Goal: Information Seeking & Learning: Learn about a topic

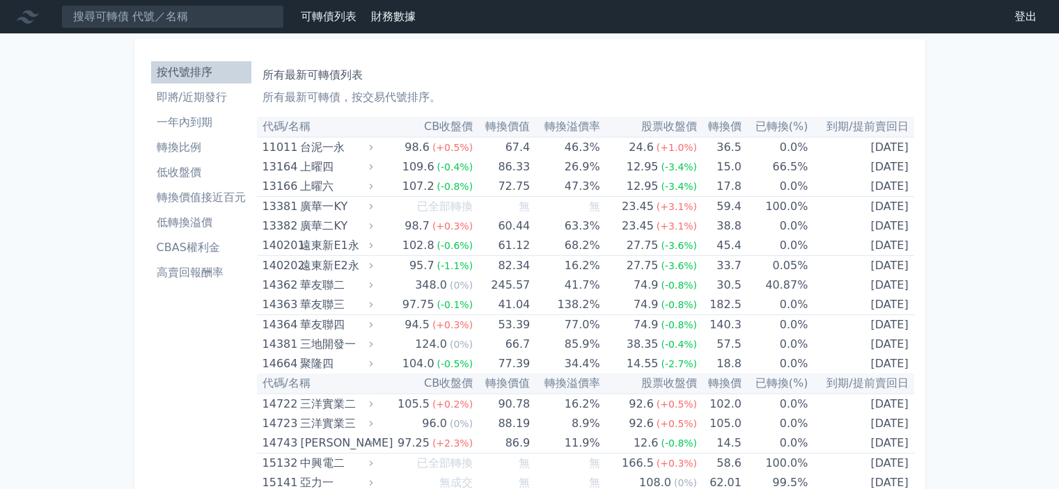
click at [192, 93] on li "即將/近期發行" at bounding box center [201, 97] width 100 height 17
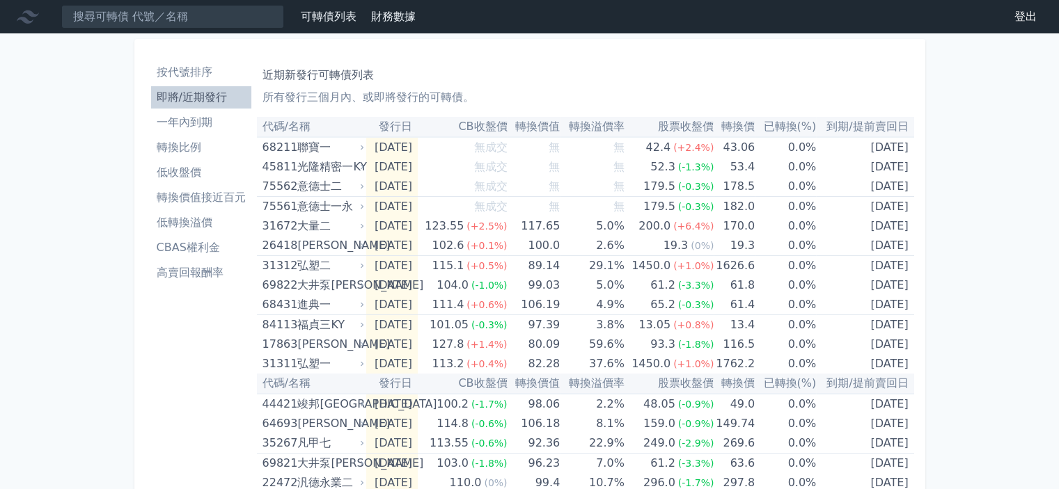
click at [195, 70] on li "按代號排序" at bounding box center [201, 72] width 100 height 17
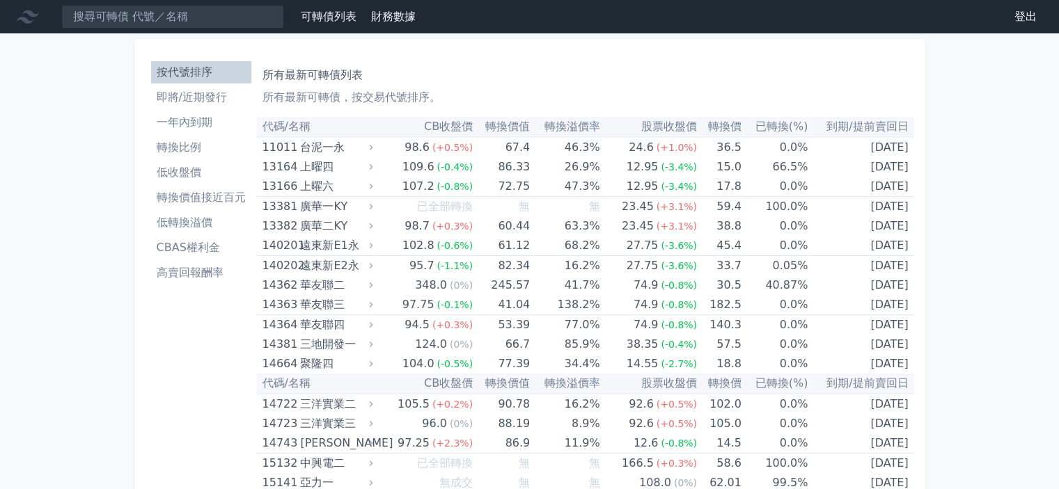
click at [205, 200] on li "轉換價值接近百元" at bounding box center [201, 197] width 100 height 17
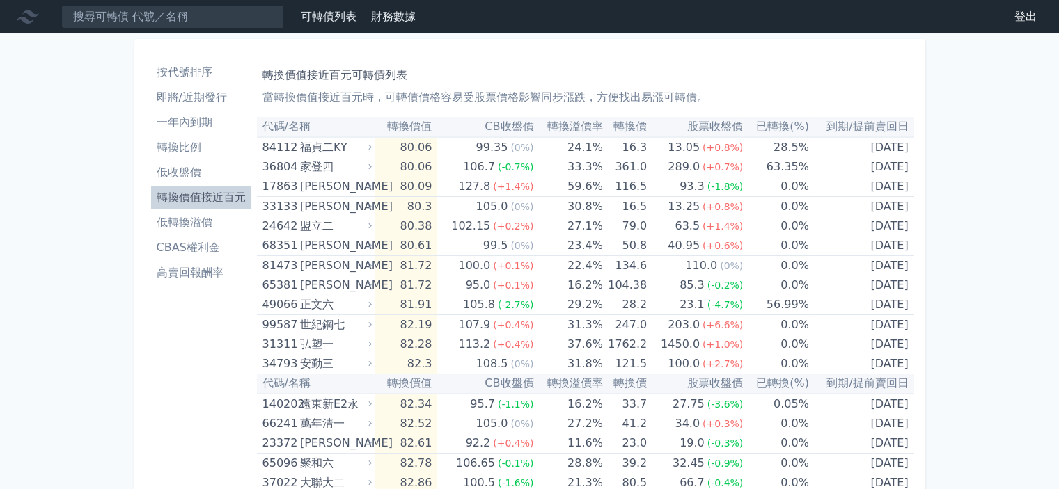
click at [196, 70] on li "按代號排序" at bounding box center [201, 72] width 100 height 17
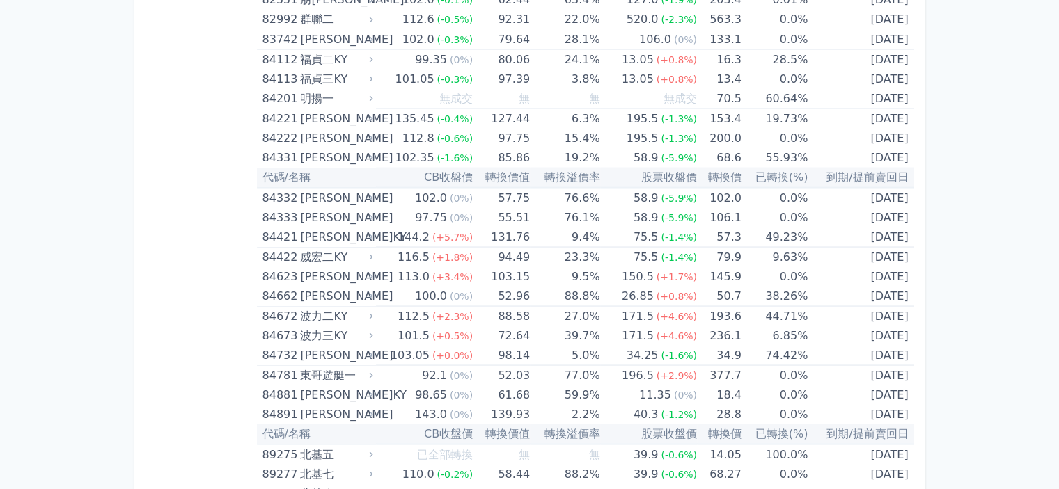
scroll to position [7808, 0]
